Goal: Information Seeking & Learning: Learn about a topic

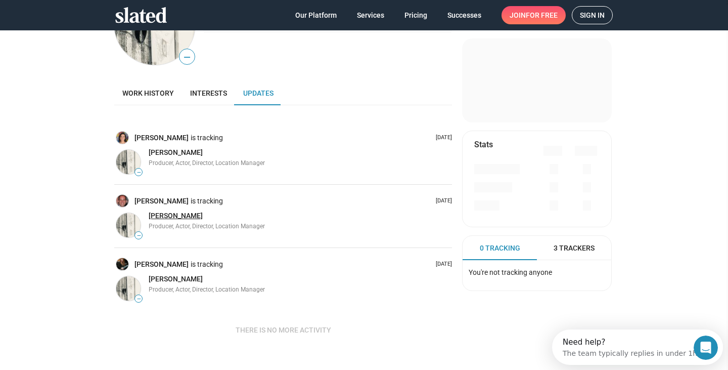
click at [163, 214] on span "[PERSON_NAME]" at bounding box center [176, 215] width 54 height 8
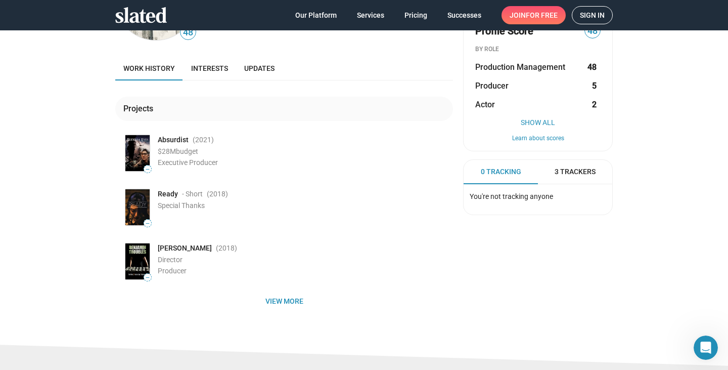
scroll to position [89, 0]
click at [217, 65] on span "Interests" at bounding box center [209, 69] width 37 height 8
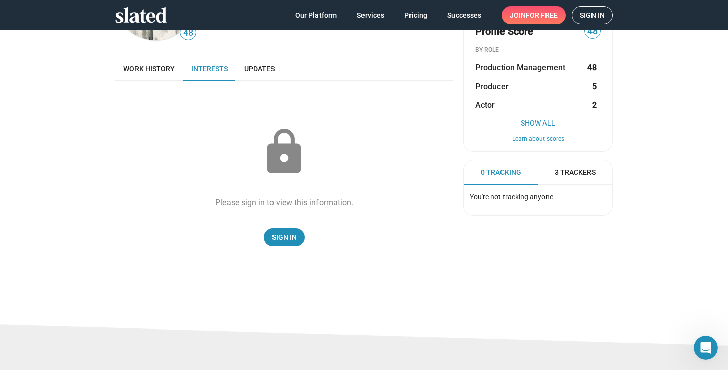
click at [262, 72] on span "Updates" at bounding box center [259, 69] width 30 height 8
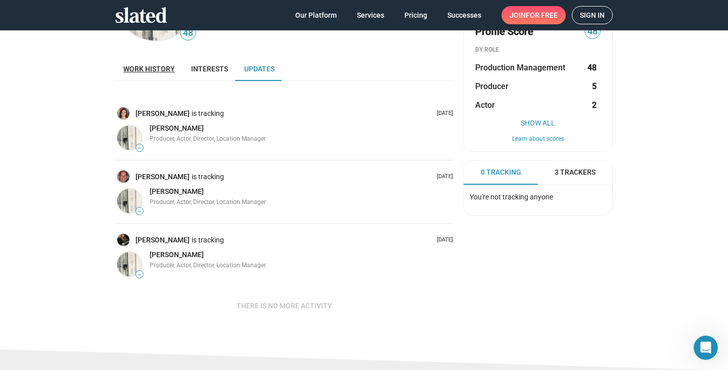
click at [160, 69] on span "Work history" at bounding box center [149, 69] width 52 height 8
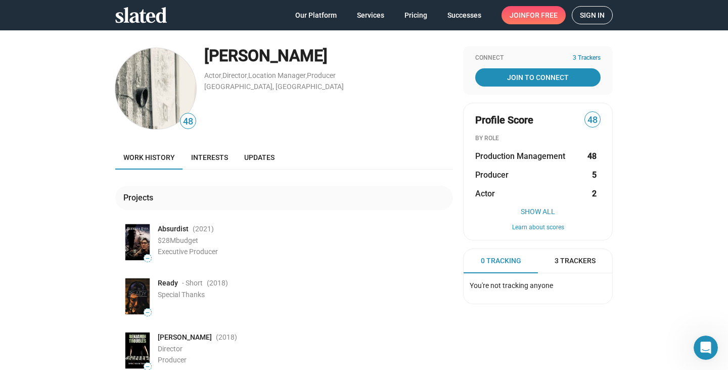
scroll to position [1, 0]
